Goal: Task Accomplishment & Management: Complete application form

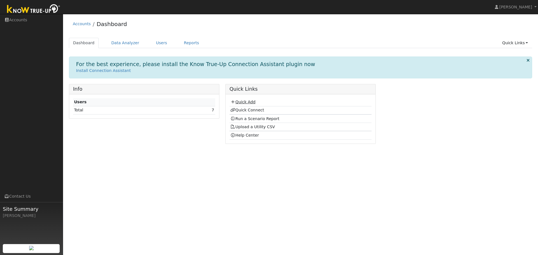
click at [244, 103] on link "Quick Add" at bounding box center [242, 102] width 25 height 4
click at [249, 101] on link "Quick Add" at bounding box center [242, 102] width 25 height 4
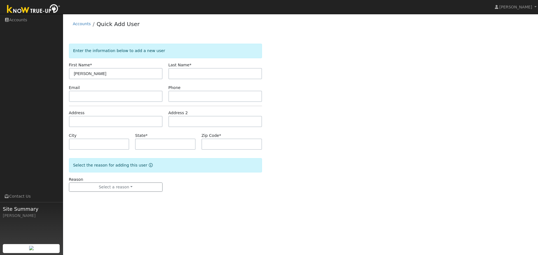
type input "[PERSON_NAME]"
type input "Negro"
click at [152, 147] on input "text" at bounding box center [165, 144] width 61 height 11
type input "CA"
click at [223, 144] on input "text" at bounding box center [231, 144] width 61 height 11
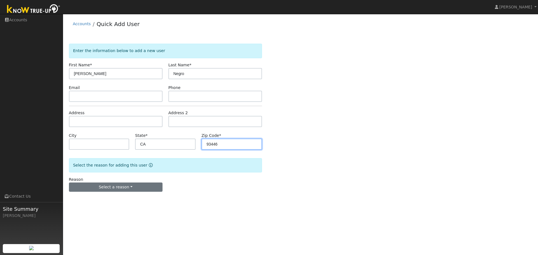
type input "93446"
click at [127, 186] on button "Select a reason" at bounding box center [116, 188] width 94 height 10
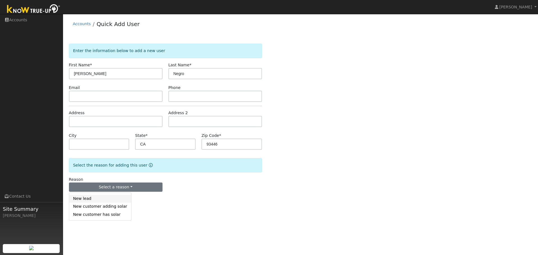
click at [83, 198] on link "New lead" at bounding box center [100, 199] width 62 height 8
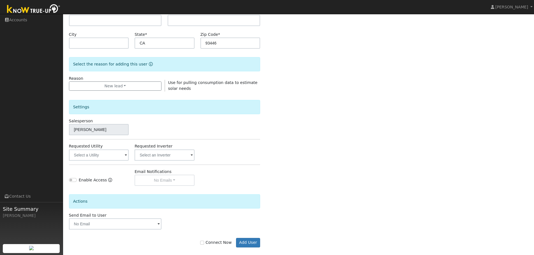
scroll to position [108, 0]
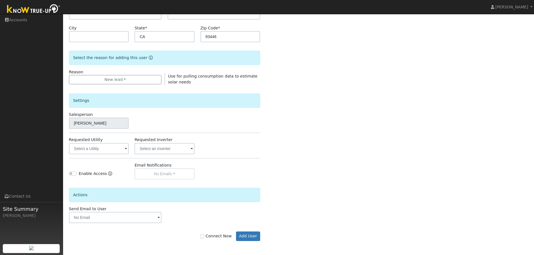
click at [210, 237] on label "Connect Now" at bounding box center [215, 236] width 31 height 6
click at [204, 237] on input "Connect Now" at bounding box center [202, 237] width 4 height 4
checkbox input "true"
click at [254, 234] on button "Add User" at bounding box center [248, 237] width 24 height 10
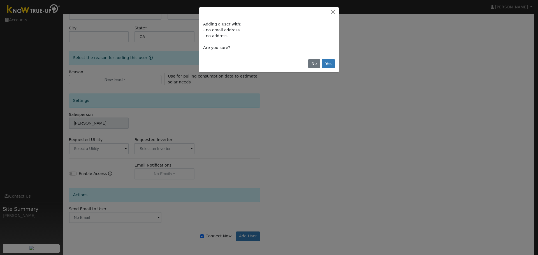
click at [290, 115] on div "Adding a user with: - no email address - no address Are you sure? No Yes" at bounding box center [269, 127] width 538 height 255
click at [313, 66] on button "No" at bounding box center [314, 64] width 12 height 10
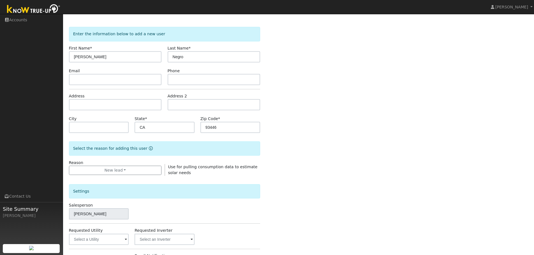
scroll to position [28, 0]
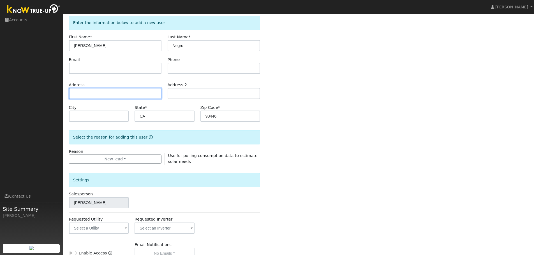
click at [80, 93] on input "text" at bounding box center [115, 93] width 93 height 11
type input "1862 Southfork Place"
type input "Paso Robles"
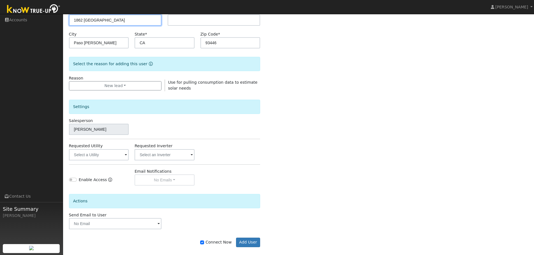
scroll to position [108, 0]
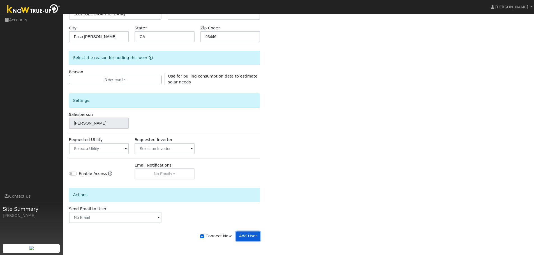
click at [250, 236] on button "Add User" at bounding box center [248, 237] width 24 height 10
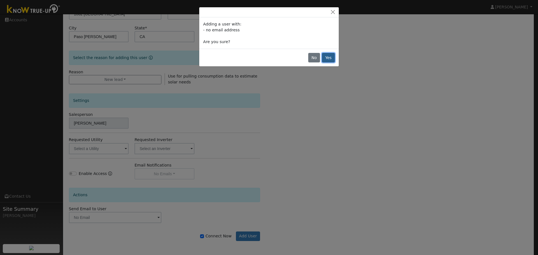
click at [331, 57] on button "Yes" at bounding box center [328, 58] width 13 height 10
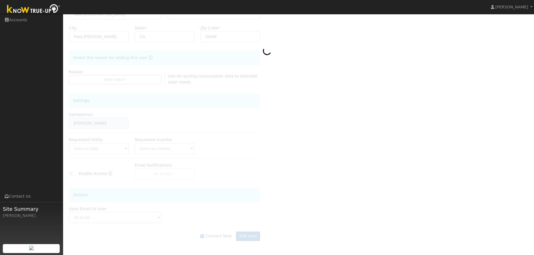
click at [242, 245] on div at bounding box center [298, 94] width 459 height 316
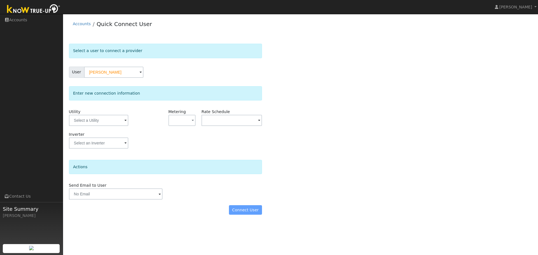
click at [124, 120] on span at bounding box center [125, 121] width 2 height 6
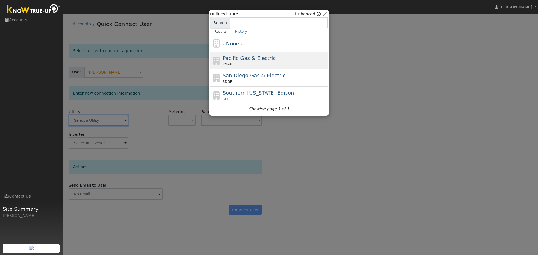
click at [240, 57] on span "Pacific Gas & Electric" at bounding box center [249, 58] width 53 height 6
type input "PG&E"
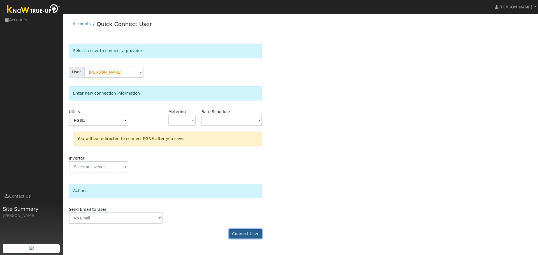
click at [249, 236] on button "Connect User" at bounding box center [245, 235] width 33 height 10
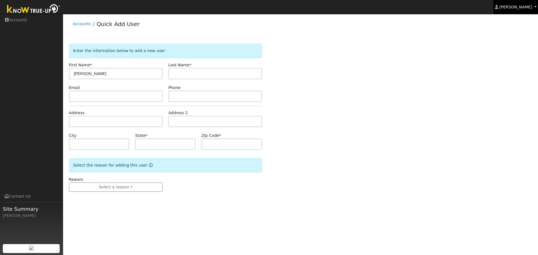
type input "Lindsey"
type input "Negro"
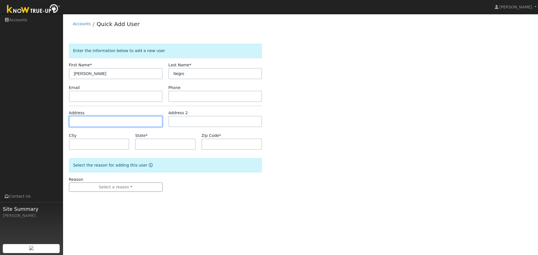
click at [92, 122] on input "text" at bounding box center [116, 121] width 94 height 11
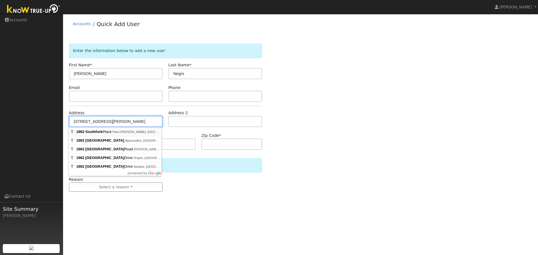
type input "1862 Southfork Place"
type input "Paso Robles"
type input "CA"
type input "93446"
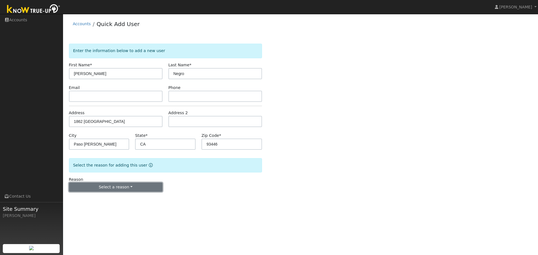
click at [128, 186] on button "Select a reason" at bounding box center [116, 188] width 94 height 10
click at [85, 200] on link "New lead" at bounding box center [100, 199] width 62 height 8
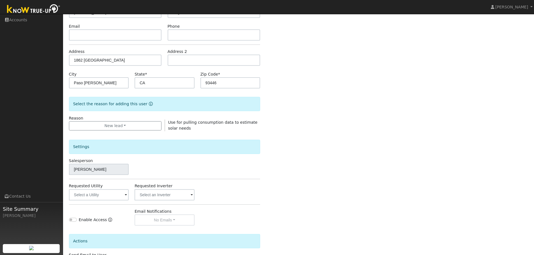
scroll to position [108, 0]
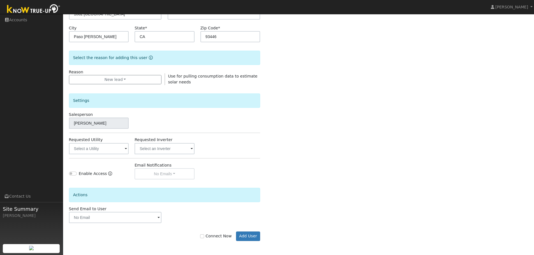
click at [217, 237] on label "Connect Now" at bounding box center [215, 236] width 31 height 6
click at [204, 237] on input "Connect Now" at bounding box center [202, 237] width 4 height 4
checkbox input "true"
click at [244, 235] on button "Add User" at bounding box center [248, 237] width 24 height 10
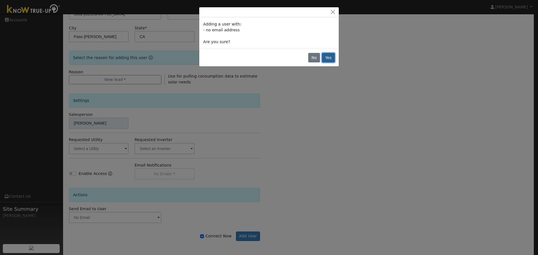
click at [329, 56] on button "Yes" at bounding box center [328, 58] width 13 height 10
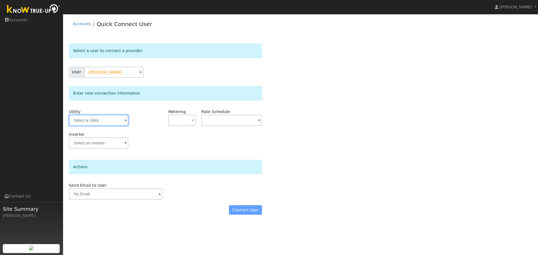
click at [117, 123] on input "text" at bounding box center [98, 120] width 59 height 11
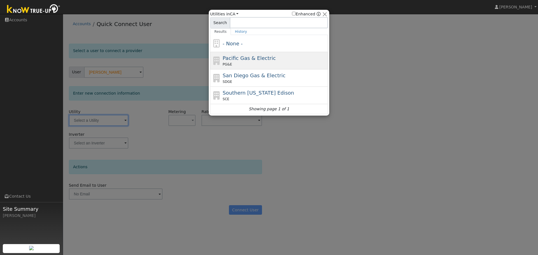
click at [241, 61] on span "Pacific Gas & Electric" at bounding box center [249, 58] width 53 height 6
type input "PG&E"
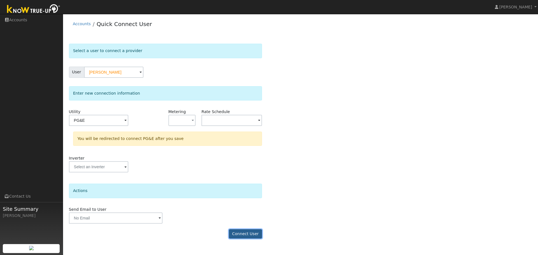
click at [241, 232] on button "Connect User" at bounding box center [245, 235] width 33 height 10
